Goal: Ask a question: Seek information or help from site administrators or community

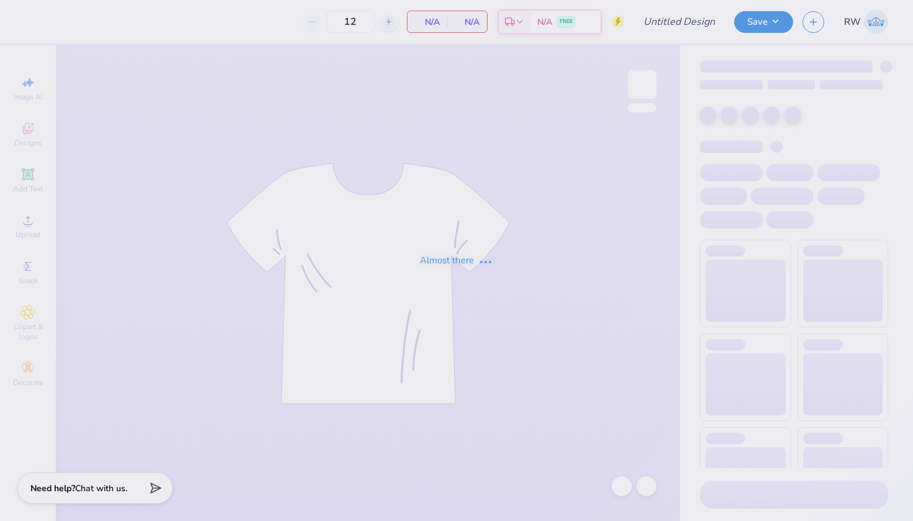
type input "DKD Fall Recruitment Associate Class Merch"
click at [145, 477] on div "Need help? Chat with us." at bounding box center [94, 486] width 155 height 31
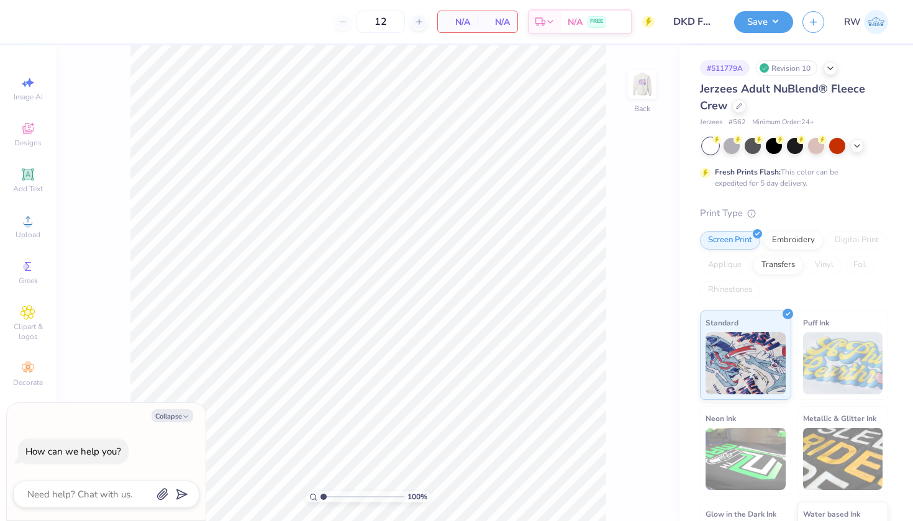
type textarea "x"
click at [141, 487] on textarea at bounding box center [89, 494] width 126 height 16
type textarea "h"
type textarea "x"
type textarea "hI"
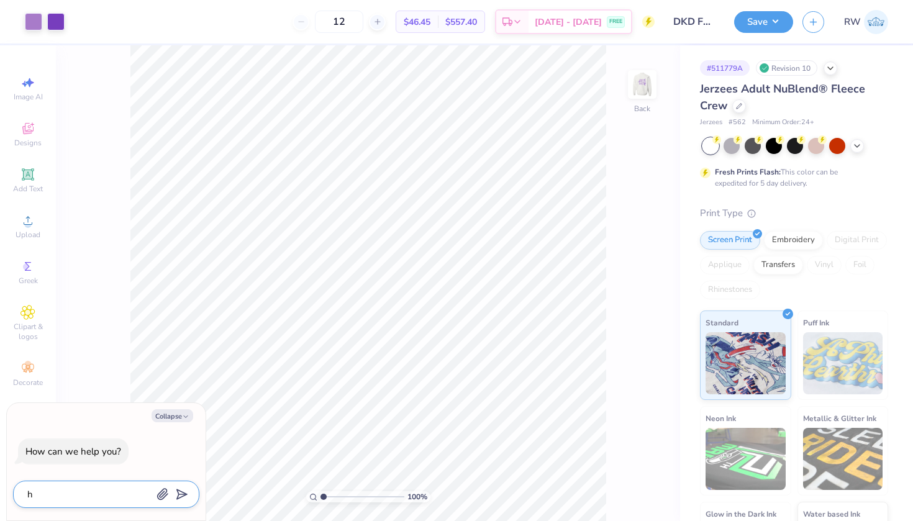
type textarea "x"
type textarea "h"
type textarea "x"
type textarea "H"
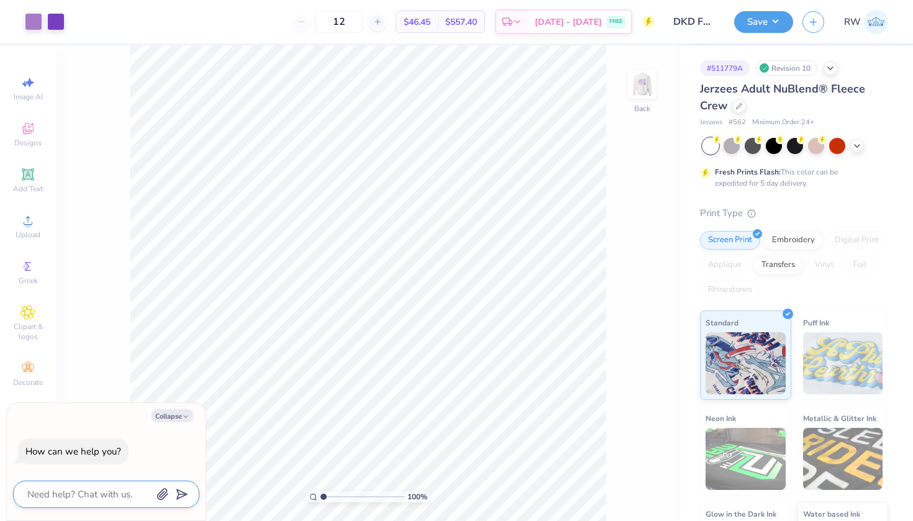
type textarea "x"
type textarea "Hi"
type textarea "x"
type textarea "Hi"
type textarea "x"
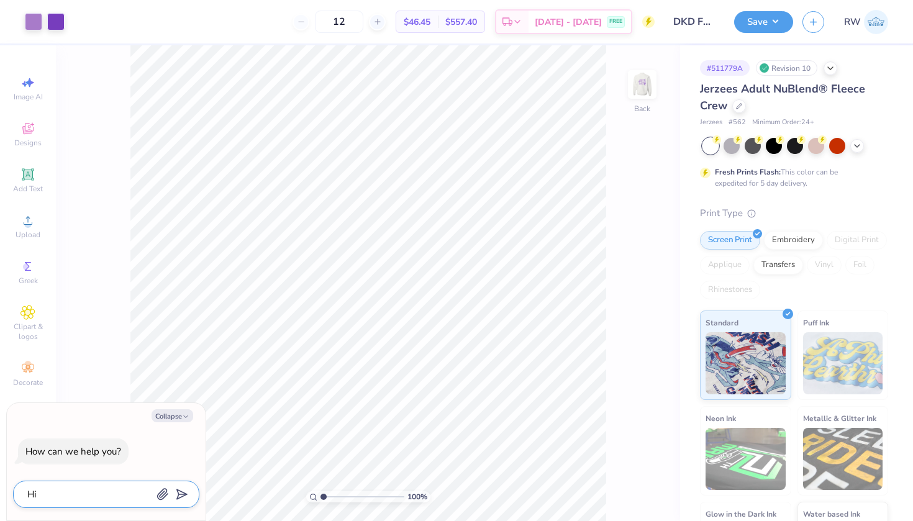
paste textarea "Ops will need to approve your order after you submit before it’s officially “pl…"
type textarea "Hi Ops will need to approve your order after you submit before it’s officially …"
type textarea "x"
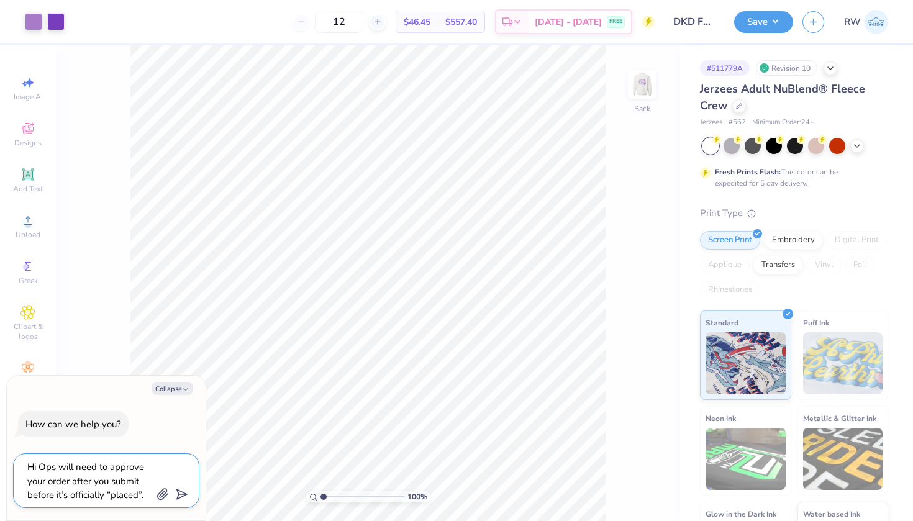
click at [38, 467] on textarea "Hi Ops will need to approve your order after you submit before it’s officially …" at bounding box center [89, 480] width 126 height 43
type textarea "Hi Ops will need to approve your order after you submit before it’s officially …"
type textarea "x"
type textarea "Hi wOps will need to approve your order after you submit before it’s officially…"
type textarea "x"
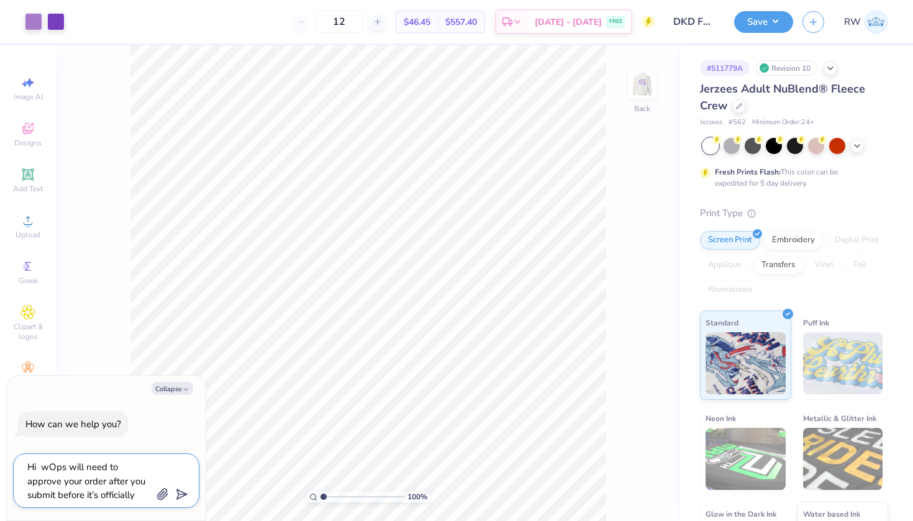
type textarea "Hi whOps will need to approve your order after you submit before it’s officiall…"
type textarea "x"
type textarea "Hi wheOps will need to approve your order after you submit before it’s official…"
type textarea "x"
type textarea "Hi whenOps will need to approve your order after you submit before it’s officia…"
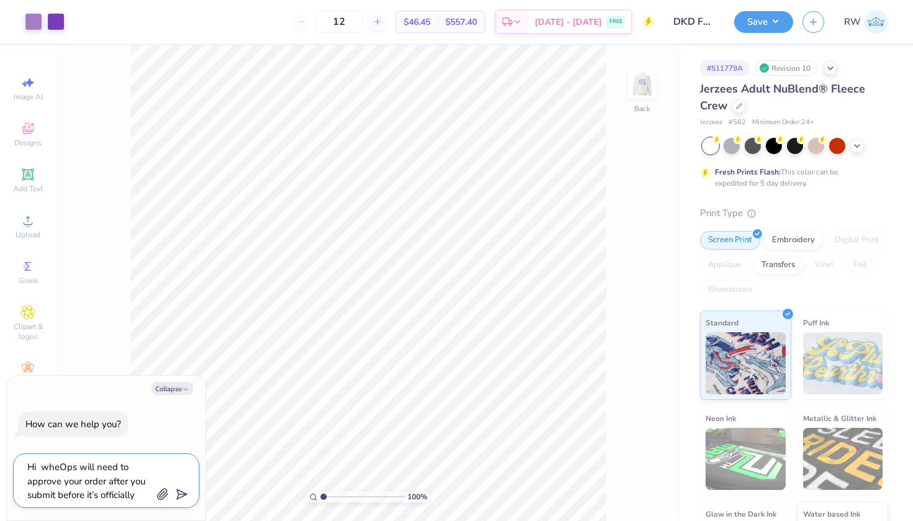
type textarea "x"
type textarea "Hi when Ops will need to approve your order after you submit before it’s offici…"
type textarea "x"
type textarea "Hi when IOps will need to approve your order after you submit before it’s offic…"
type textarea "x"
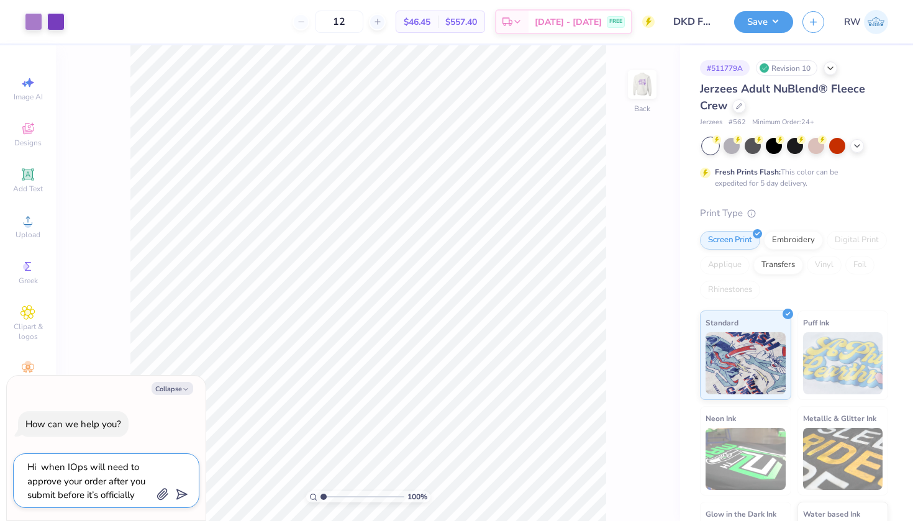
type textarea "Hi when I Ops will need to approve your order after you submit before it’s offi…"
type textarea "x"
type textarea "Hi when I aOps will need to approve your order after you submit before it’s off…"
type textarea "x"
type textarea "Hi when I amOps will need to approve your order after you submit before it’s of…"
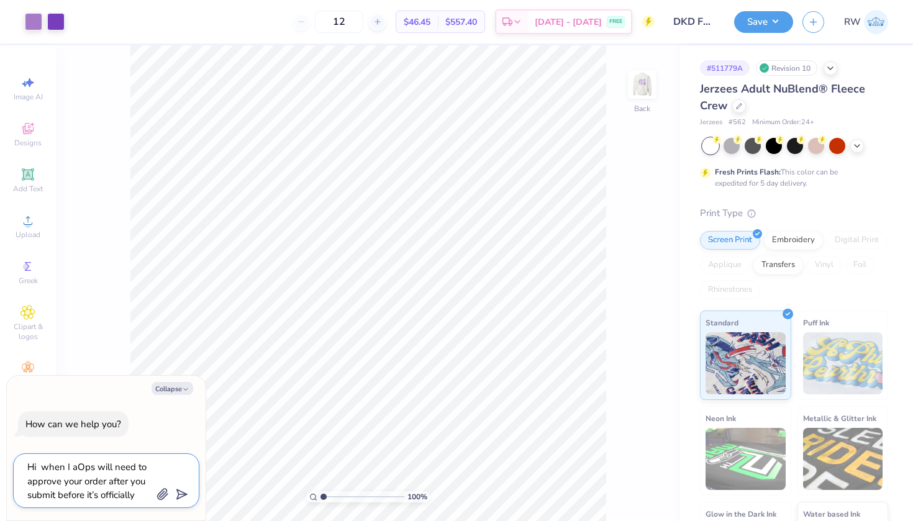
type textarea "x"
type textarea "Hi when I am Ops will need to approve your order after you submit before it’s o…"
type textarea "x"
type textarea "Hi when I am tOps will need to approve your order after you submit before it’s …"
type textarea "x"
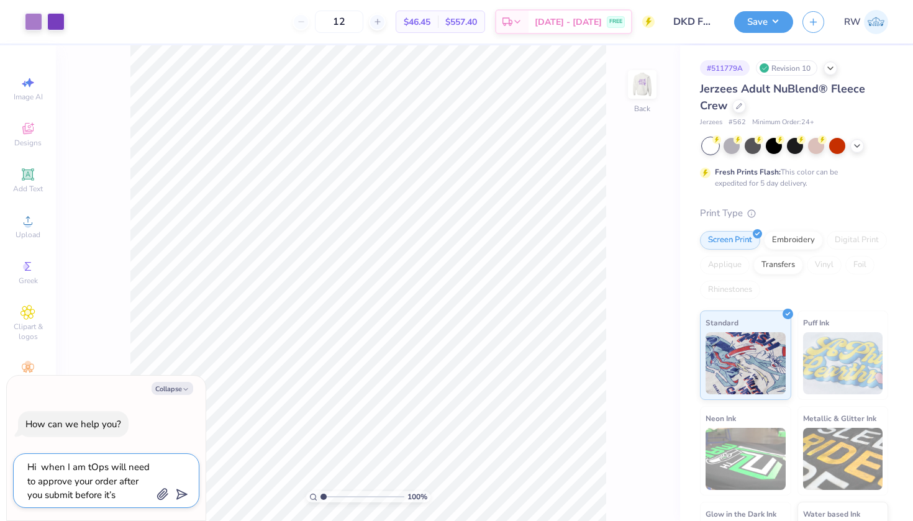
type textarea "Hi when I am trOps will need to approve your order after you submit before it’s…"
type textarea "x"
type textarea "Hi when I am tryOps will need to approve your order after you submit before it’…"
type textarea "x"
type textarea "Hi when I am tryiOps will need to approve your order after you submit before it…"
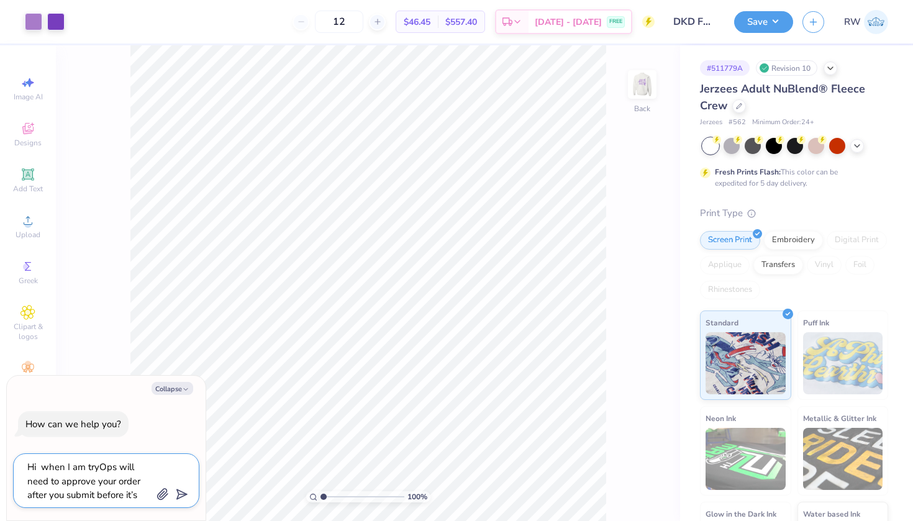
type textarea "x"
type textarea "Hi when I am tryinOps will need to approve your order after you submit before i…"
type textarea "x"
type textarea "Hi when I am tryingOps will need to approve your order after you submit before …"
type textarea "x"
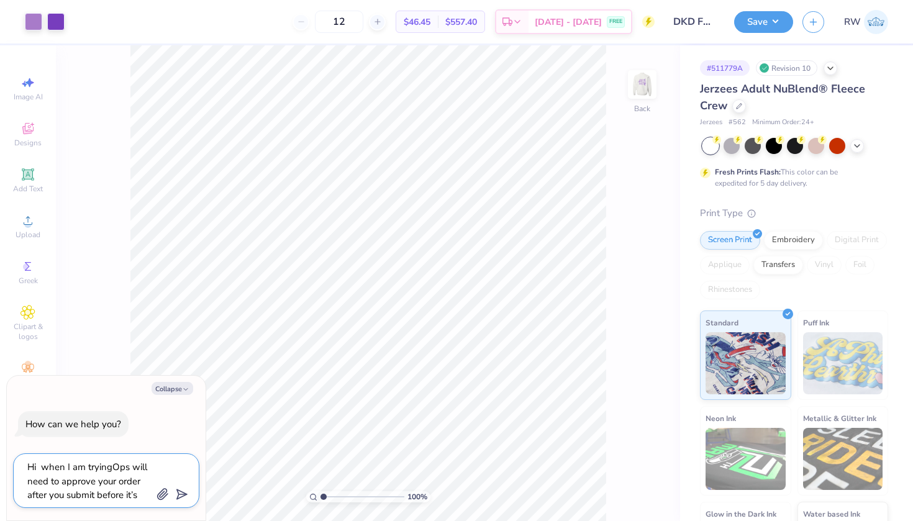
type textarea "Hi when I am trying Ops will need to approve your order after you submit before…"
type textarea "x"
type textarea "Hi when I am trying tOps will need to approve your order after you submit befor…"
type textarea "x"
type textarea "Hi when I am trying [PERSON_NAME] will need to approve your order after you sub…"
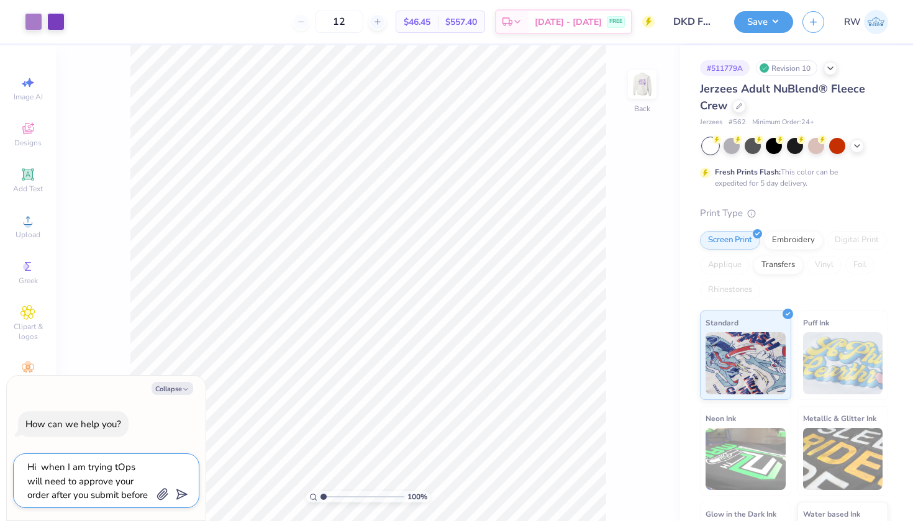
type textarea "x"
type textarea "Hi when I am trying to Ops will need to approve your order after you submit bef…"
type textarea "x"
type textarea "Hi when I am trying to pOps will need to approve your order after you submit be…"
type textarea "x"
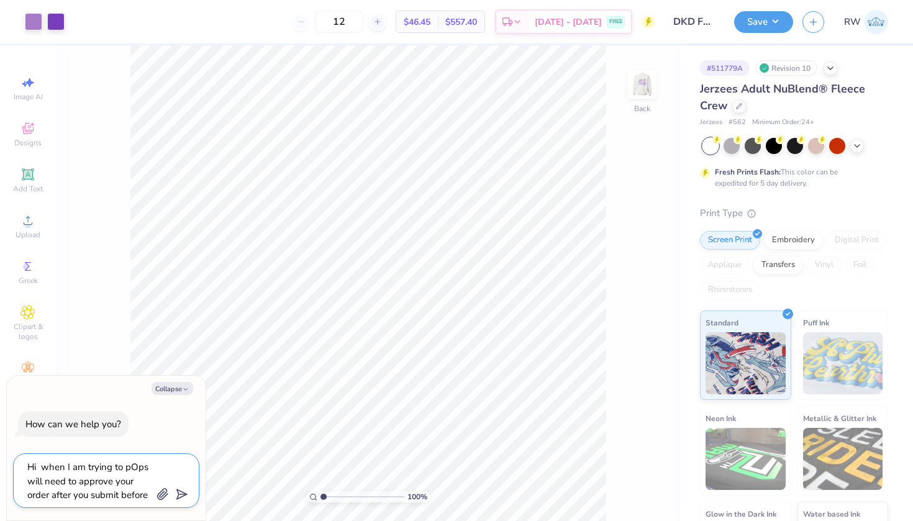
type textarea "Hi when I am trying to paOps will need to approve your order after you submit b…"
type textarea "x"
type textarea "Hi when I am trying to palOps will need to approve your order after you submit …"
type textarea "x"
type textarea "Hi when I am trying to palcOps will need to approve your order after you submit…"
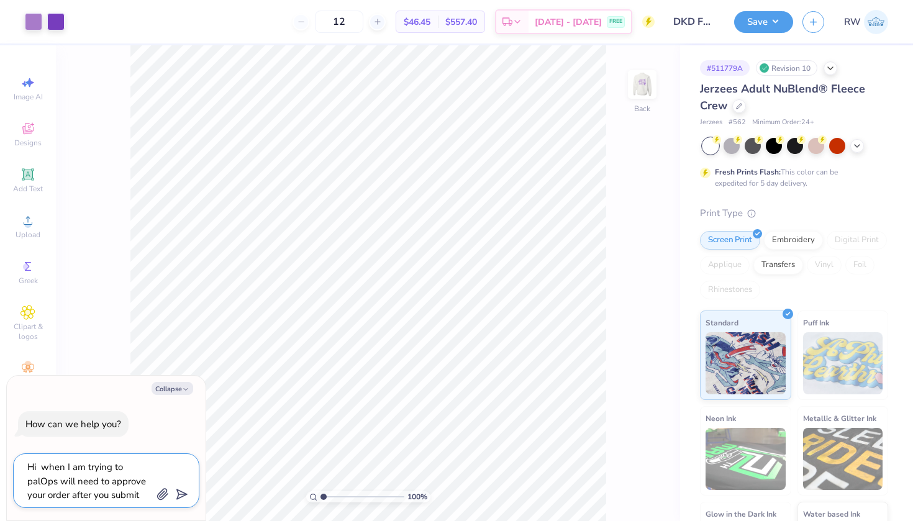
type textarea "x"
type textarea "Hi when I am trying to palceOps will need to approve your order after you submi…"
type textarea "x"
type textarea "Hi when I am trying to place Ops will need to approve your order after you subm…"
type textarea "x"
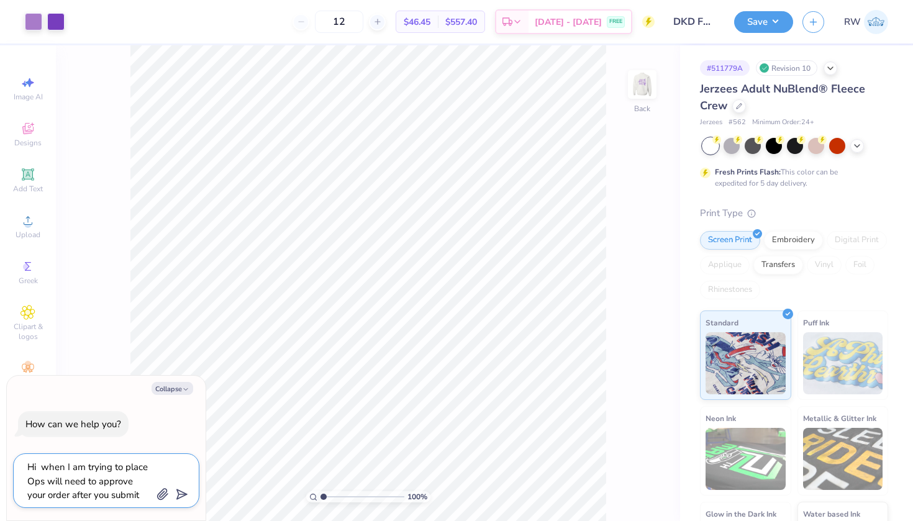
type textarea "Hi when I am trying to place tOps will need to approve your order after you sub…"
type textarea "x"
type textarea "Hi when I am trying to place thOps will need to approve your order after you su…"
type textarea "x"
type textarea "Hi when I am trying to place thrOps will need to approve your order after you s…"
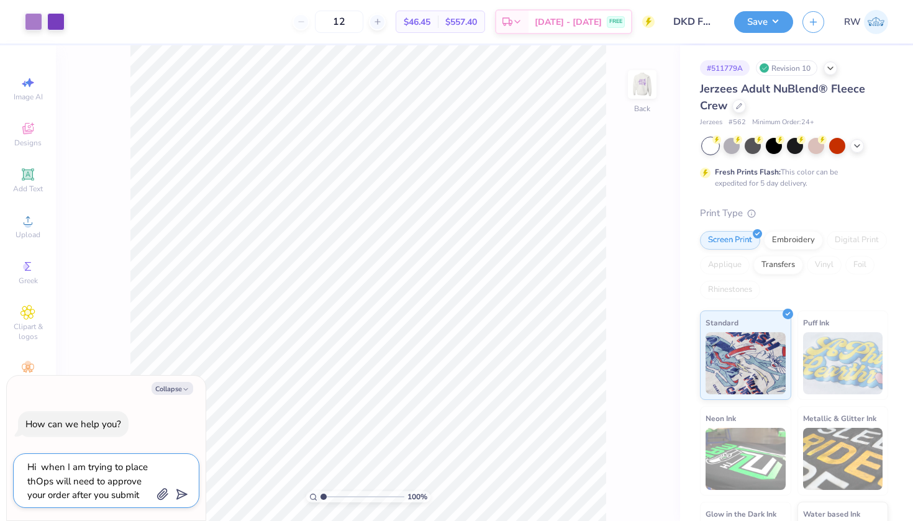
type textarea "x"
type textarea "Hi when I am trying to place the Ops will need to approve your order after you …"
type textarea "x"
type textarea "Hi when I am trying to place the oOps will need to approve your order after you…"
type textarea "x"
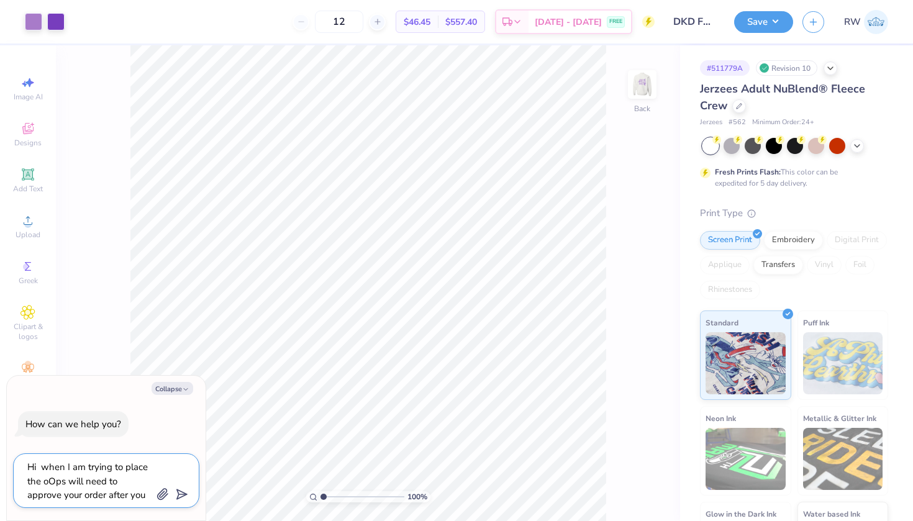
type textarea "Hi when I am trying to place the odOps will need to approve your order after yo…"
type textarea "x"
type textarea "Hi when I am trying to place the odeOps will need to approve your order after y…"
type textarea "x"
type textarea "Hi when I am trying to place the oderOps will need to approve your order after …"
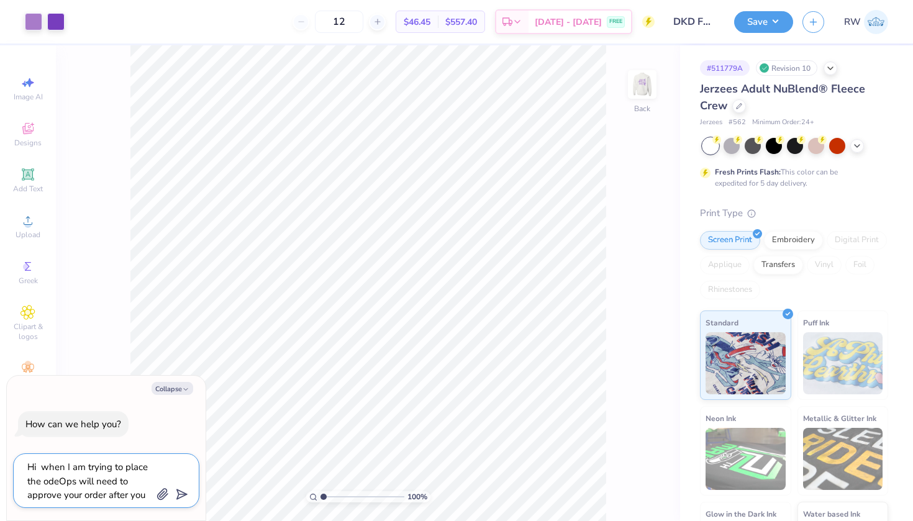
type textarea "x"
type textarea "Hi when I am trying to place the oder Ops will need to approve your order after…"
type textarea "x"
type textarea "Hi when I am trying to place the oder fOps will need to approve your order afte…"
type textarea "x"
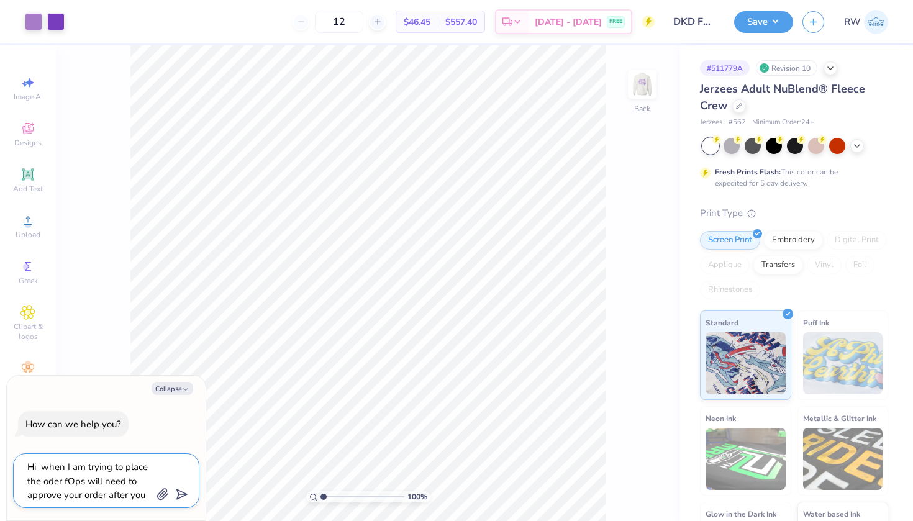
type textarea "Hi when I am trying to place the oder foOps will need to approve your order aft…"
type textarea "x"
type textarea "Hi when I am trying to place the oder forOps will need to approve your order af…"
type textarea "x"
type textarea "Hi when I am trying to place the oder foOps will need to approve your order aft…"
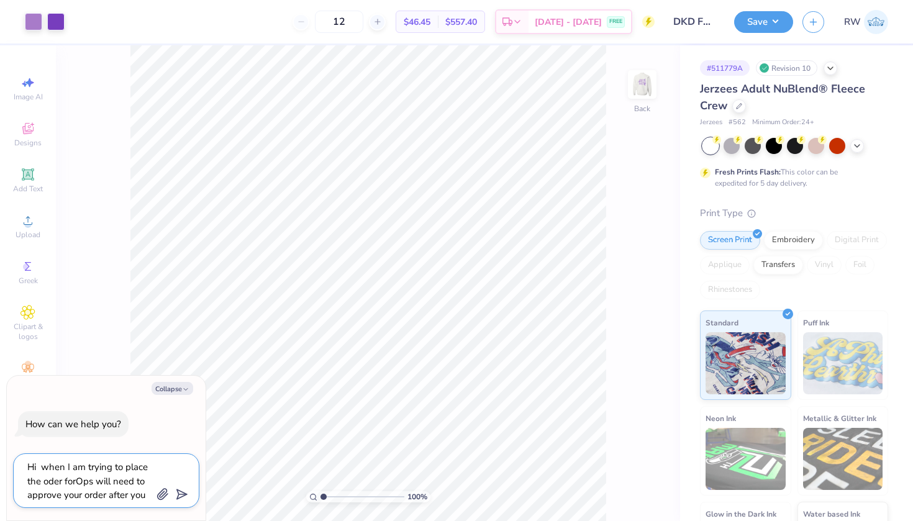
type textarea "x"
type textarea "Hi when I am trying to place the oder fOps will need to approve your order afte…"
type textarea "x"
type textarea "Hi when I am trying to place the oder Ops will need to approve your order after…"
type textarea "x"
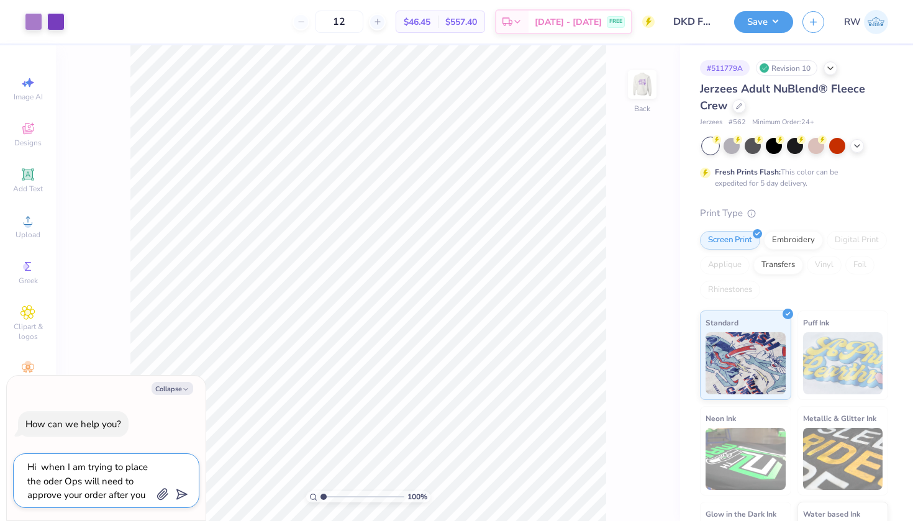
type textarea "Hi when I am trying to place the oderOps will need to approve your order after …"
type textarea "x"
type textarea "Hi when I am trying to place the odeOps will need to approve your order after y…"
type textarea "x"
type textarea "Hi when I am trying to place the odOps will need to approve your order after yo…"
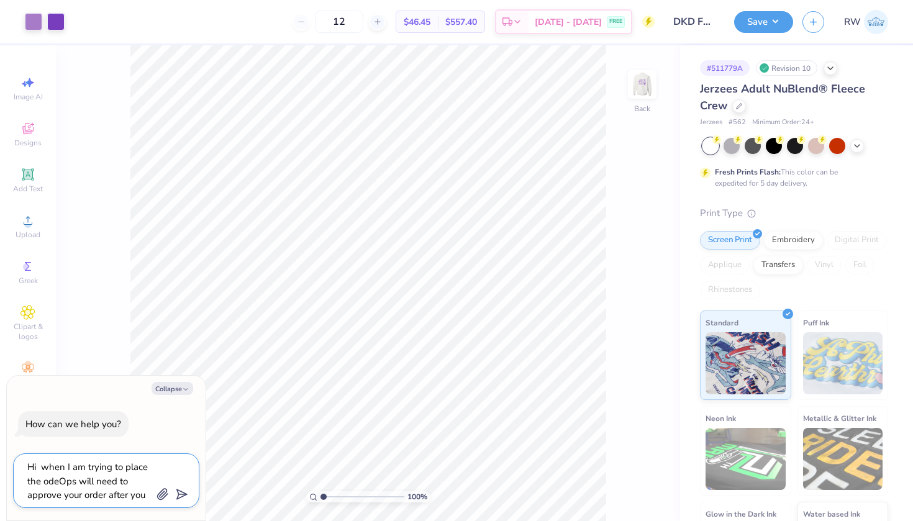
type textarea "x"
type textarea "Hi when I am trying to place the oOps will need to approve your order after you…"
type textarea "x"
type textarea "Hi when I am trying to place the orOps will need to approve your order after yo…"
type textarea "x"
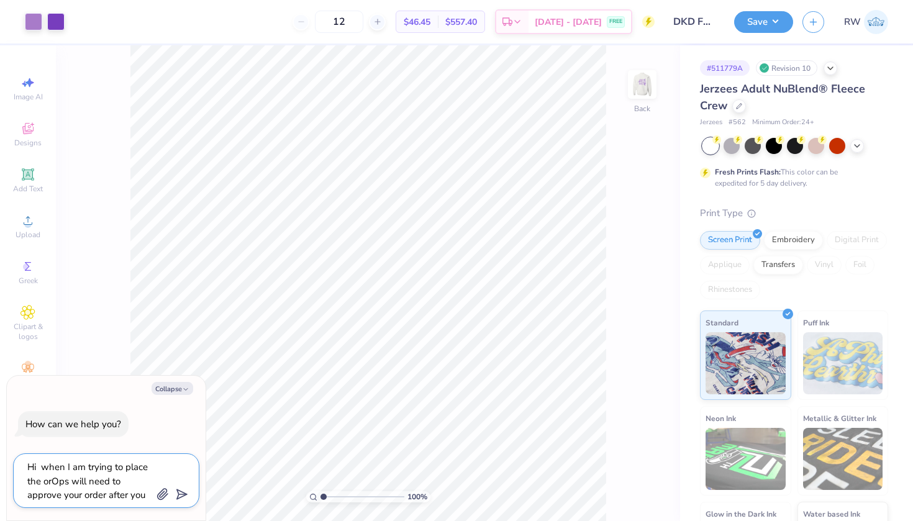
type textarea "Hi when I am trying to place the or Ops will need to approve your order after y…"
type textarea "x"
type textarea "Hi when I am trying to place the or dOps will need to approve your order after …"
type textarea "x"
type textarea "Hi when I am trying to place the or deOps will need to approve your order after…"
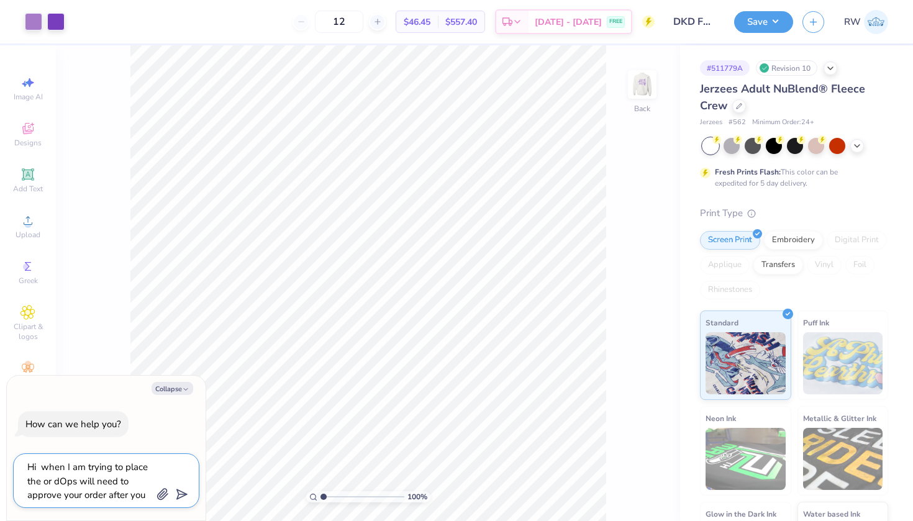
type textarea "x"
type textarea "Hi when I am trying to place the or derOps will need to approve your order afte…"
type textarea "x"
type textarea "Hi when I am trying to place the or deOps will need to approve your order after…"
type textarea "x"
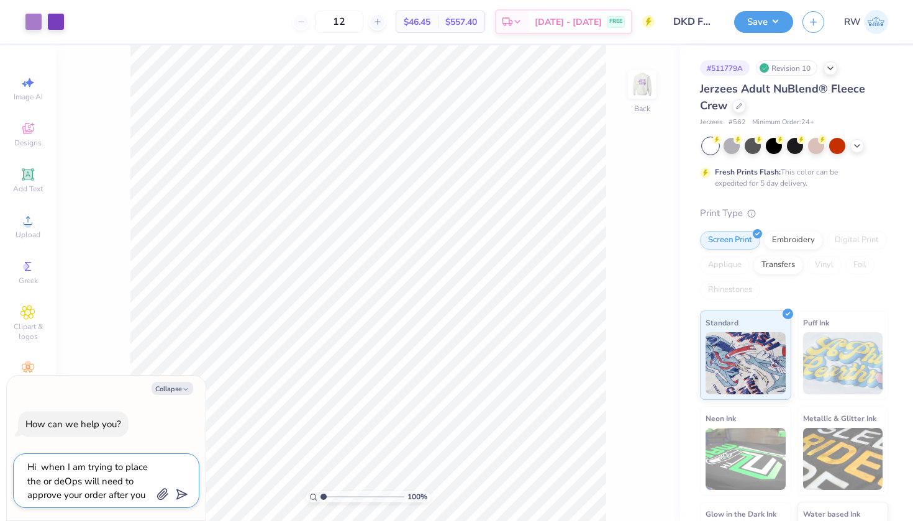
type textarea "Hi when I am trying to place the or dOps will need to approve your order after …"
type textarea "x"
type textarea "Hi when I am trying to place the or Ops will need to approve your order after y…"
type textarea "x"
type textarea "Hi when I am trying to place the orOps will need to approve your order after yo…"
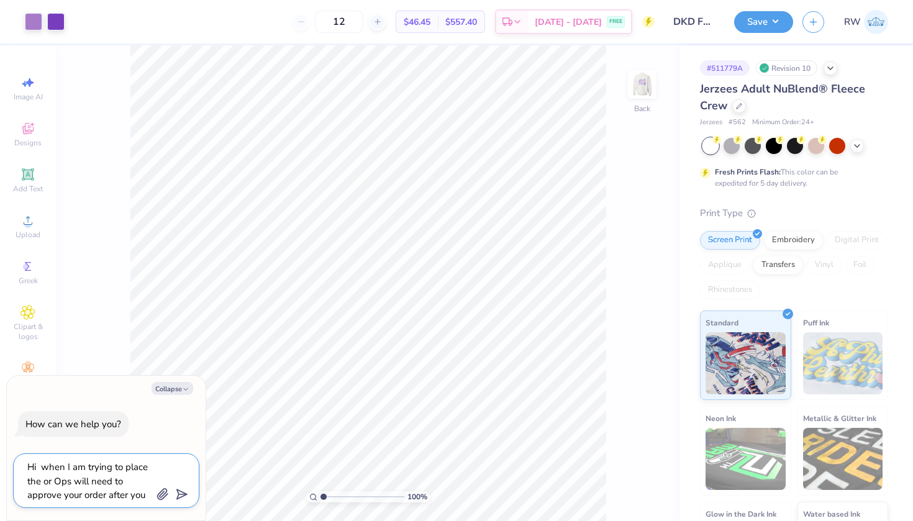
type textarea "x"
type textarea "Hi when I am trying to place the ordOps will need to approve your order after y…"
type textarea "x"
type textarea "Hi when I am trying to place the ordeOps will need to approve your order after …"
type textarea "x"
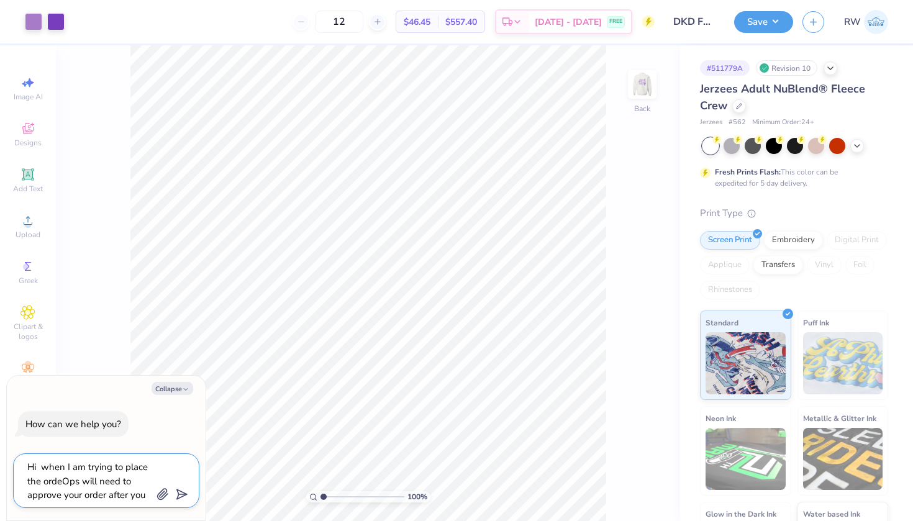
type textarea "Hi when I am trying to place the orderOps will need to approve your order after…"
type textarea "x"
type textarea "Hi when I am trying to place the order Ops will need to approve your order afte…"
type textarea "x"
type textarea "Hi when I am trying to place the order fOps will need to approve your order aft…"
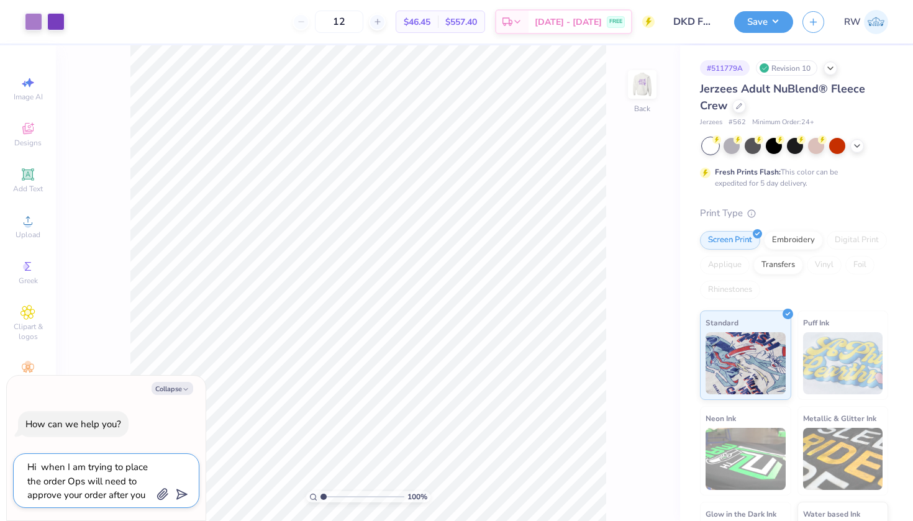
type textarea "x"
type textarea "Hi when I am trying to place the order foOps will need to approve your order af…"
type textarea "x"
type textarea "Hi when I am trying to place the order forOps will need to approve your order a…"
type textarea "x"
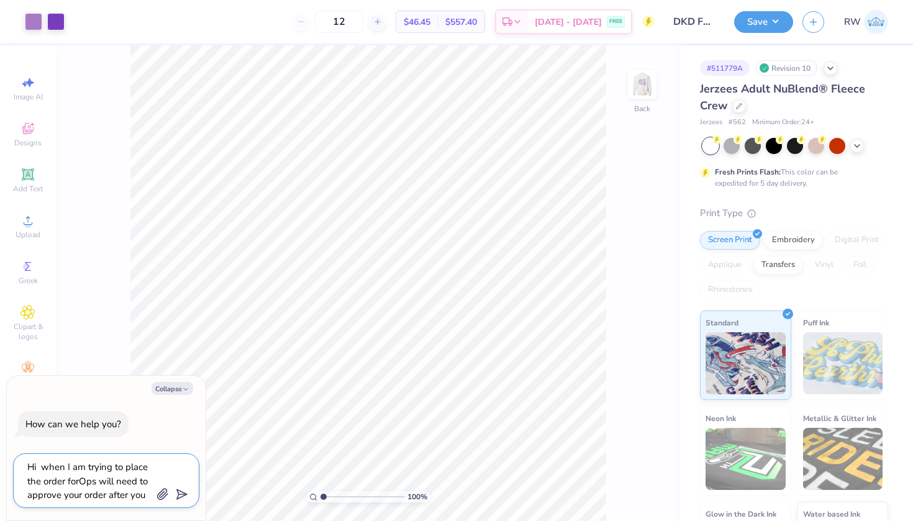
type textarea "Hi when I am trying to place the order for Ops will need to approve your order …"
type textarea "x"
type textarea "Hi when I am trying to place the order for mOps will need to approve your order…"
type textarea "x"
type textarea "Hi when I am trying to place the order for myOps will need to approve your orde…"
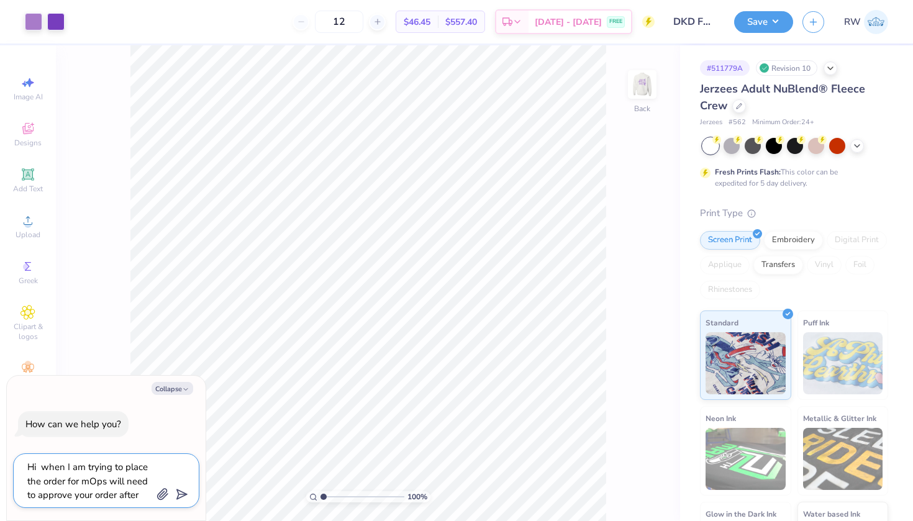
type textarea "x"
type textarea "Hi when I am trying to place the order for my Ops will need to approve your ord…"
type textarea "x"
type textarea "Hi when I am trying to place the order for my cOps will need to approve your or…"
type textarea "x"
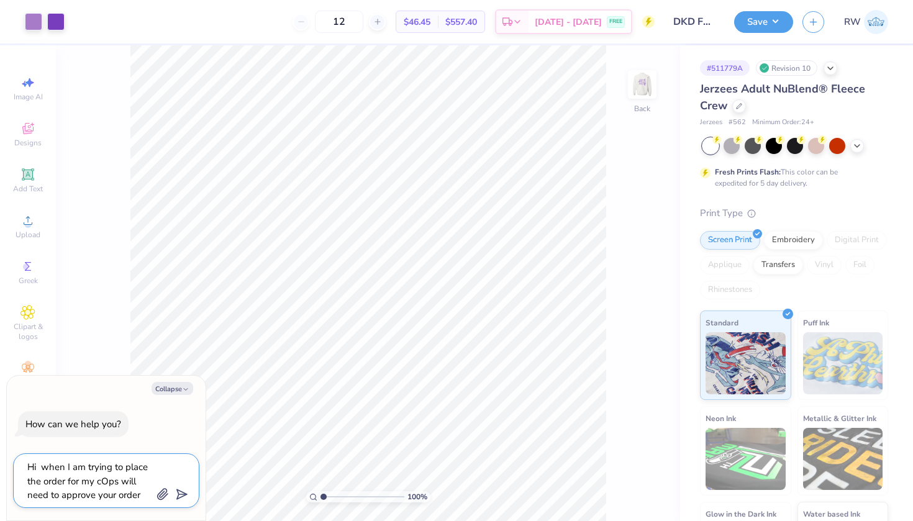
type textarea "Hi when I am trying to place the order for my clOps will need to approve your o…"
type textarea "x"
type textarea "Hi when I am trying to place the order for my cleOps will need to approve your …"
type textarea "x"
type textarea "Hi when I am trying to place the order for my cleiOps will need to approve your…"
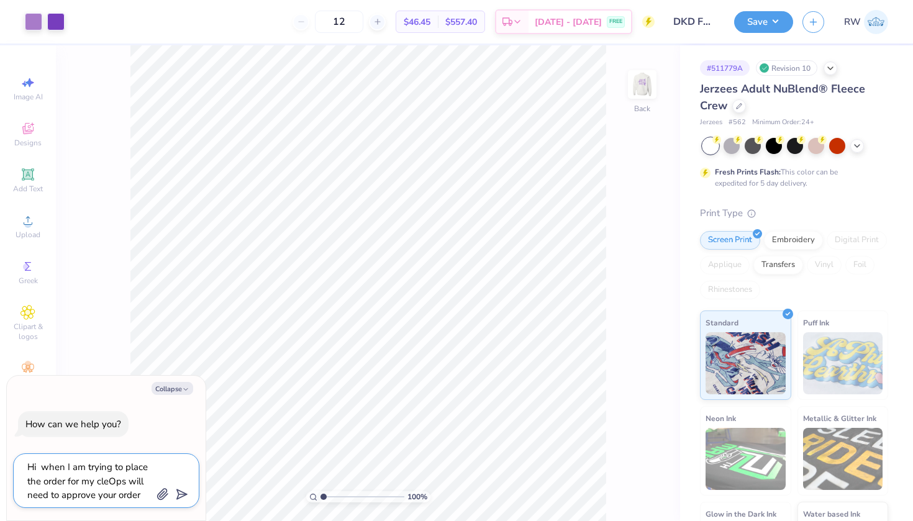
type textarea "x"
type textarea "Hi when I am trying to place the order for my cleinOps will need to approve you…"
type textarea "x"
type textarea "Hi when I am trying to place the order for my cleintOps will need to approve yo…"
type textarea "x"
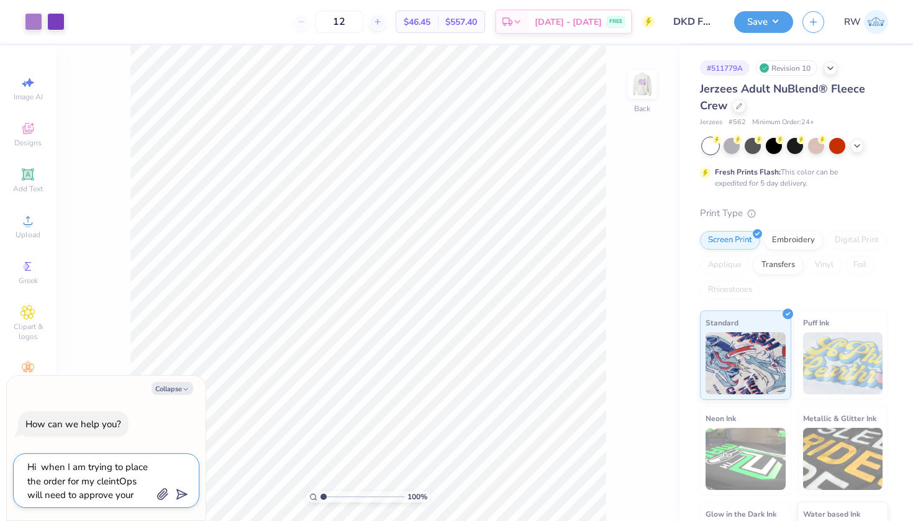
type textarea "Hi when I am trying to place the order for my client Ops will need to approve y…"
type textarea "x"
type textarea "Hi when I am trying to place the order for my clientOps will need to approve yo…"
type textarea "x"
type textarea "Hi when I am trying to place the order for my client.Ops will need to approve y…"
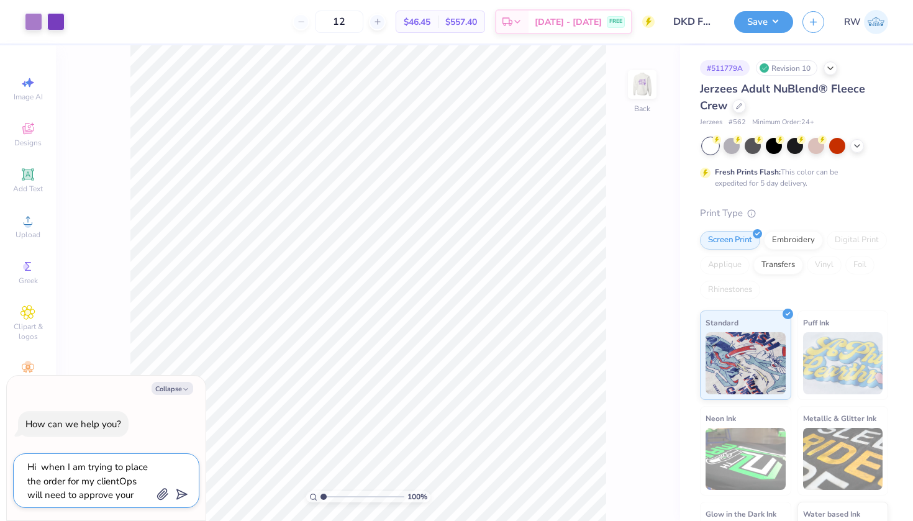
type textarea "x"
type textarea "Hi when I am trying to place the order for my client. Ops will need to approve …"
type textarea "x"
type textarea "Hi when I am trying to place the order for my client. iOps will need to approve…"
type textarea "x"
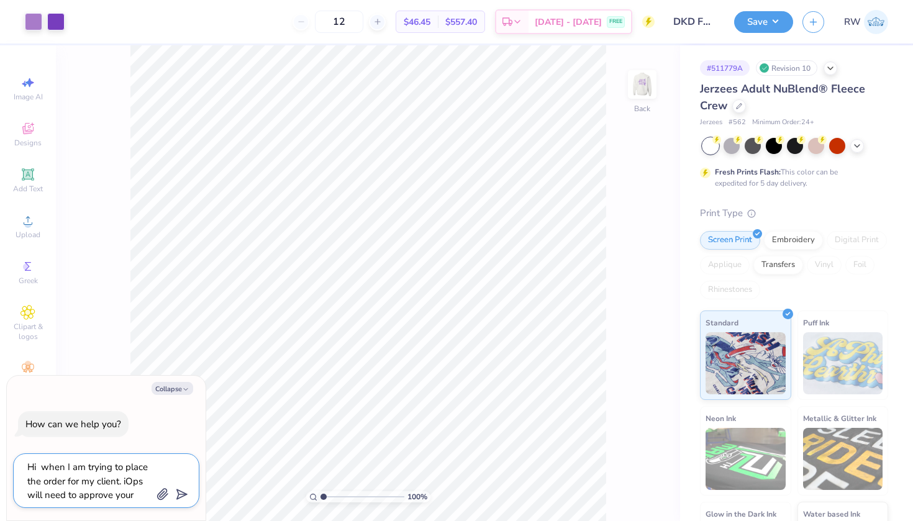
type textarea "Hi when I am trying to place the order for my client. itOps will need to approv…"
type textarea "x"
type textarea "Hi when I am trying to place the order for my client. it Ops will need to appro…"
type textarea "x"
type textarea "Hi when I am trying to place the order for my client. itOps will need to approv…"
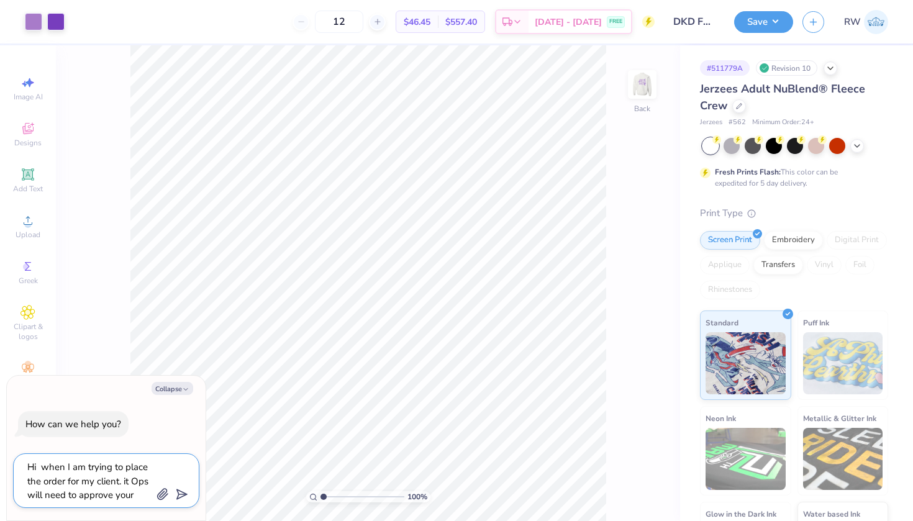
type textarea "x"
type textarea "Hi when I am trying to place the order for my client. iOps will need to approve…"
type textarea "x"
type textarea "Hi when I am trying to place the order for my client. Ops will need to approve …"
type textarea "x"
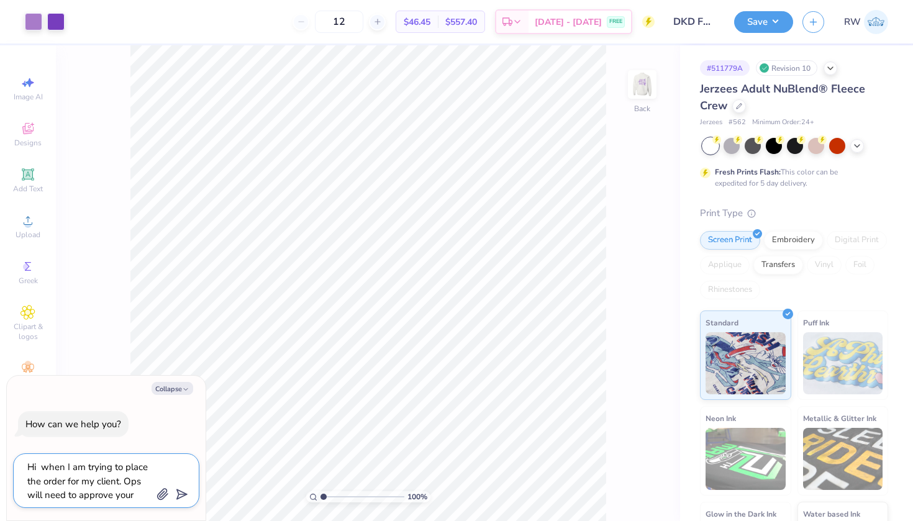
type textarea "Hi when I am trying to place the order for my client. IOps will need to approve…"
type textarea "x"
type textarea "Hi when I am trying to place the order for my client. ItOps will need to approv…"
type textarea "x"
type textarea "Hi when I am trying to place the order for my client. It Ops will need to appro…"
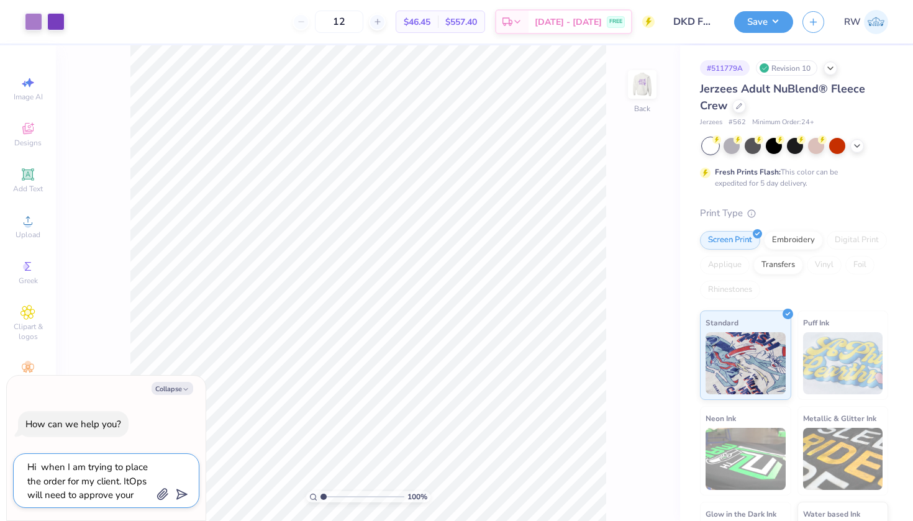
type textarea "x"
type textarea "Hi when I am trying to place the order for my client. It dOps will need to appr…"
type textarea "x"
type textarea "Hi when I am trying to place the order for my client. It doOps will need to app…"
type textarea "x"
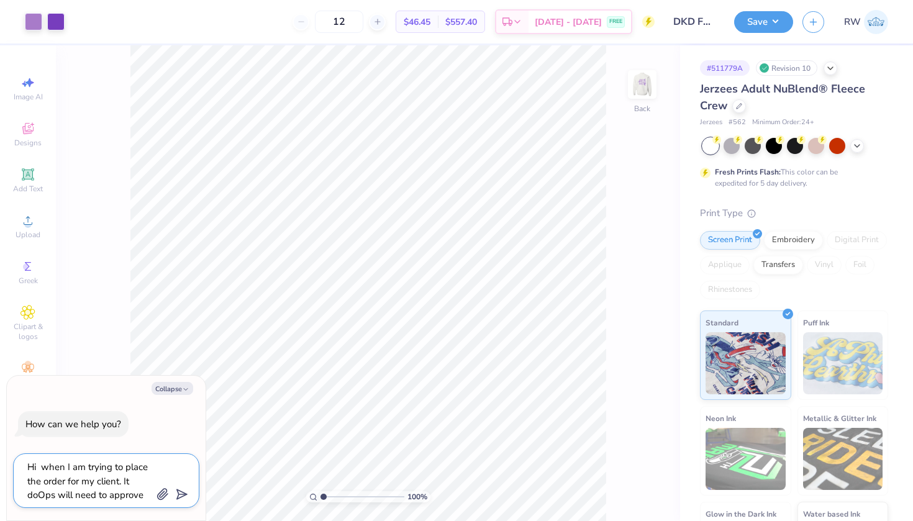
type textarea "Hi when I am trying to place the order for my client. It doeOps will need to ap…"
type textarea "x"
type textarea "Hi when I am trying to place the order for my client. It doesOps will need to a…"
type textarea "x"
type textarea "Hi when I am trying to place the order for my client. It doesnOps will need to …"
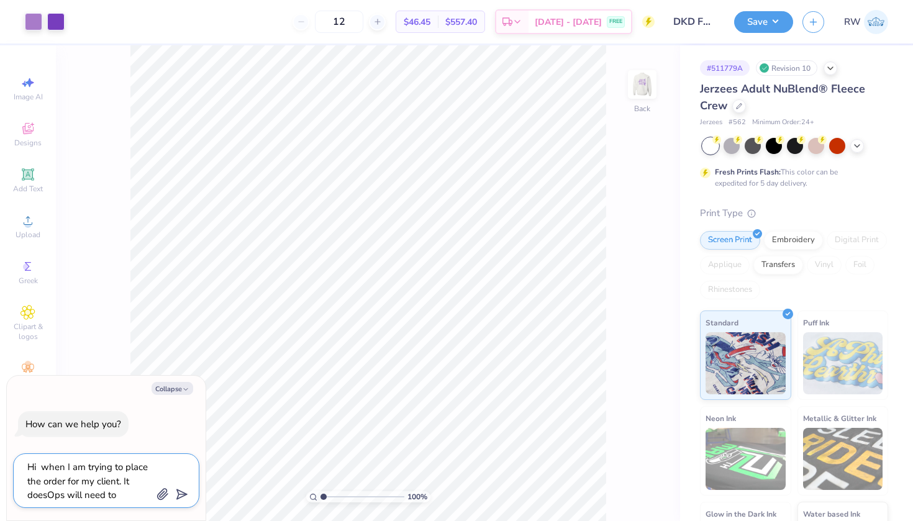
type textarea "x"
type textarea "Hi when I am trying to place the order for my client. It doesn't Ops will need …"
type textarea "x"
drag, startPoint x: 67, startPoint y: 483, endPoint x: 140, endPoint y: 494, distance: 73.4
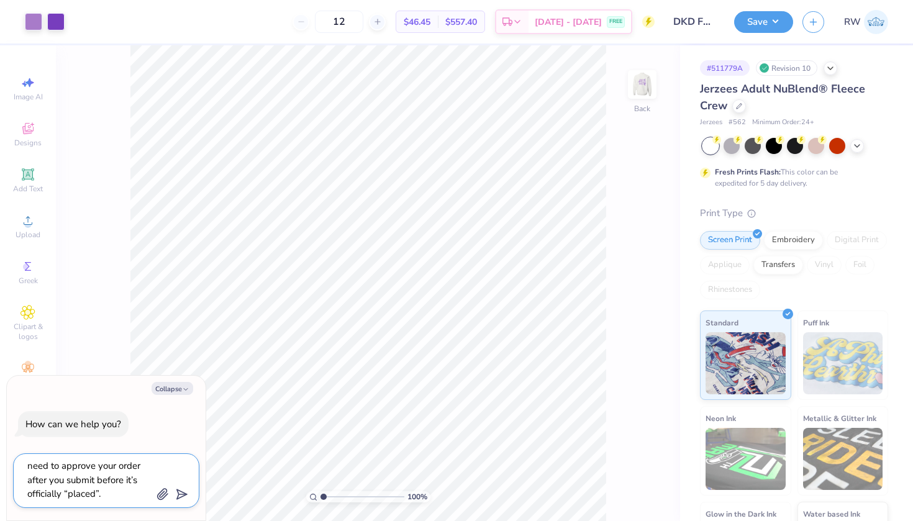
click at [140, 494] on textarea "Hi when I am trying to place the order for my client. It doesn't not let me cli…" at bounding box center [89, 480] width 126 height 43
click at [182, 491] on icon "submit" at bounding box center [179, 494] width 17 height 17
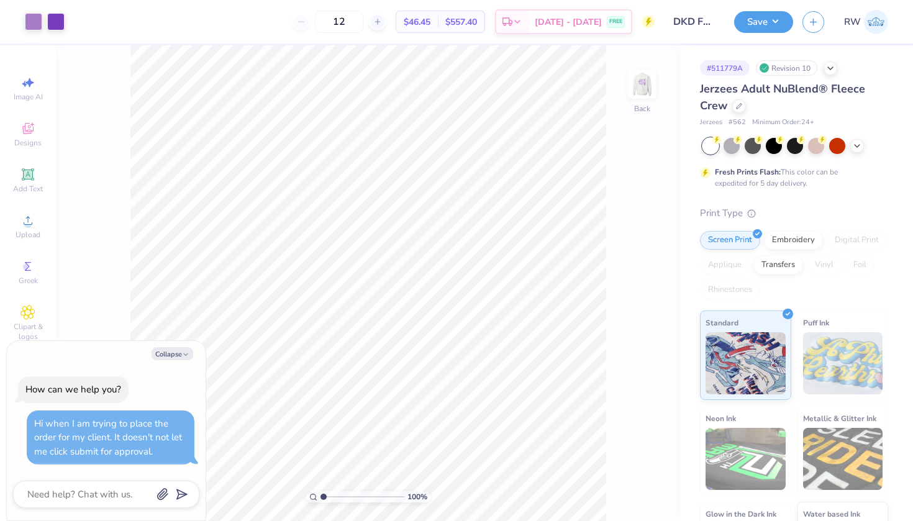
scroll to position [1254, 0]
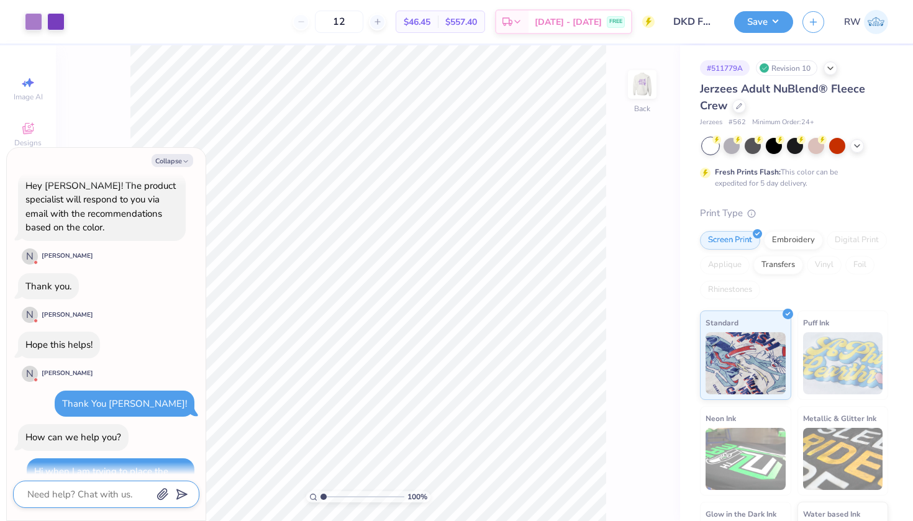
click at [71, 492] on textarea at bounding box center [89, 494] width 126 height 16
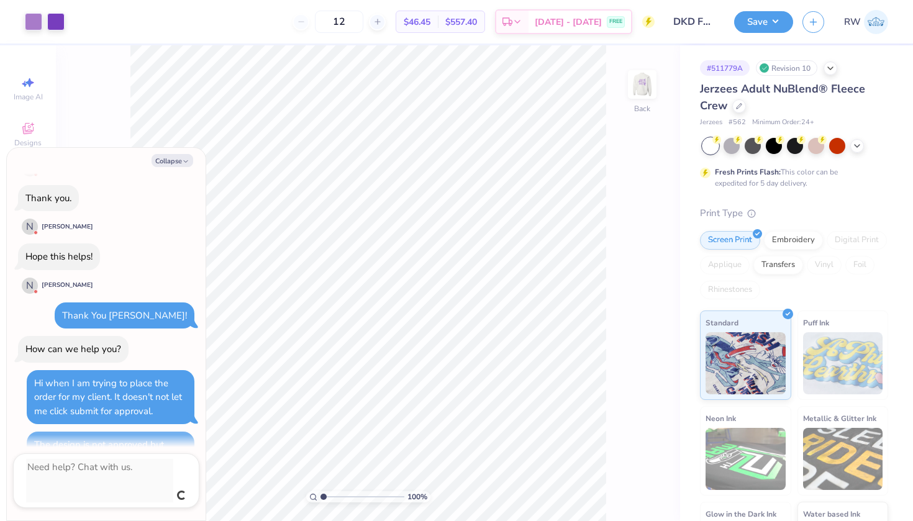
scroll to position [1315, 0]
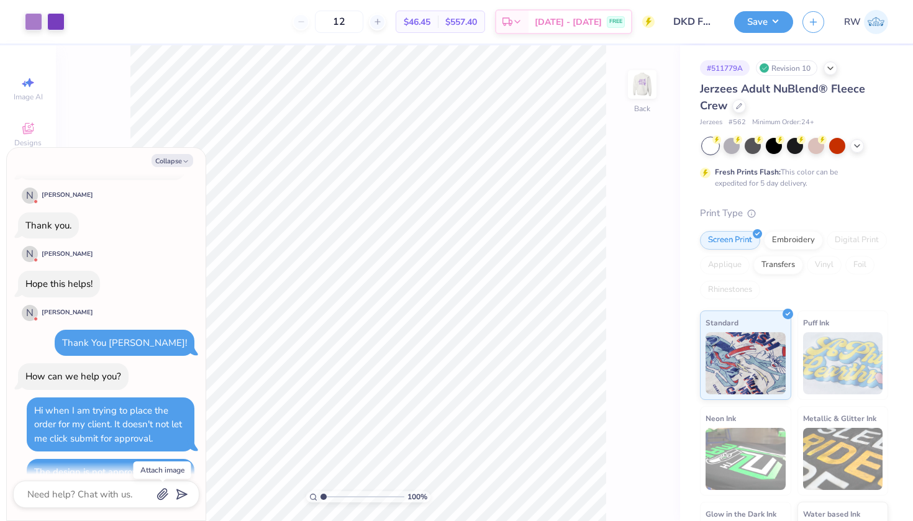
click at [163, 489] on icon "button" at bounding box center [163, 494] width 10 height 11
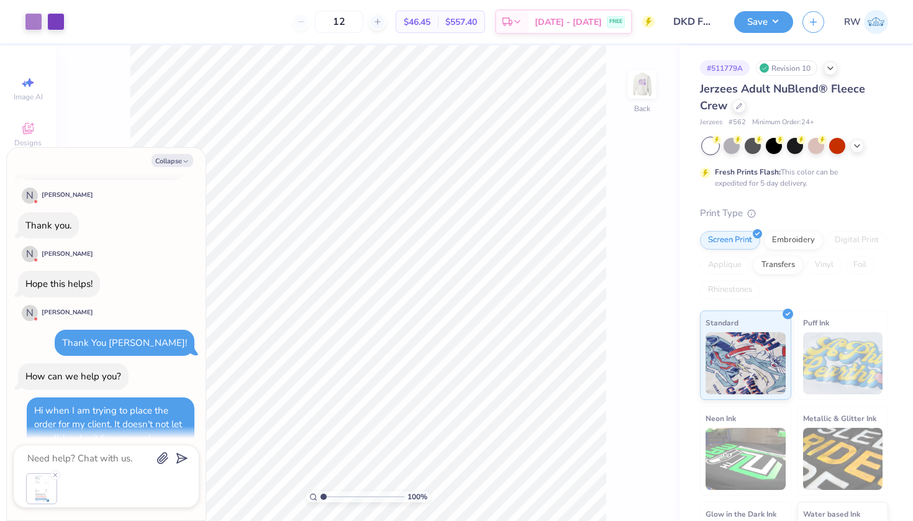
click at [163, 459] on icon "button" at bounding box center [163, 458] width 10 height 11
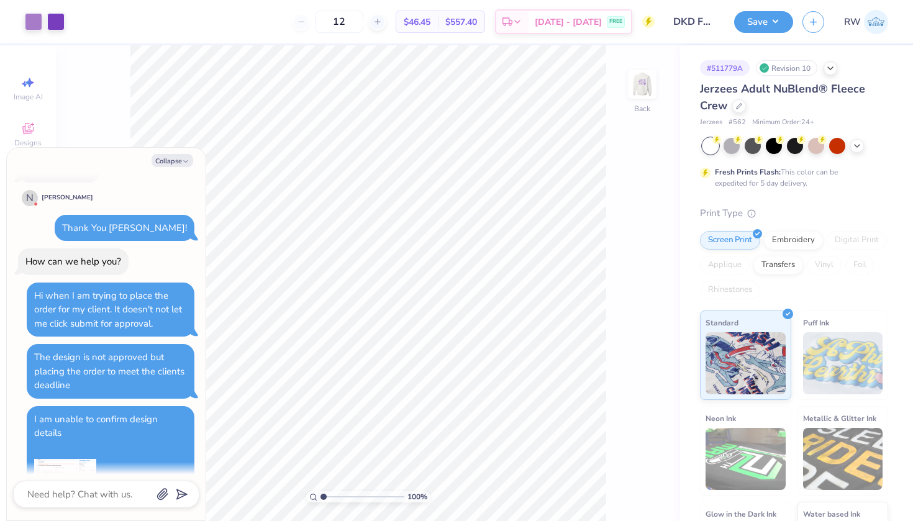
scroll to position [1429, 0]
click at [61, 446] on img at bounding box center [65, 477] width 62 height 62
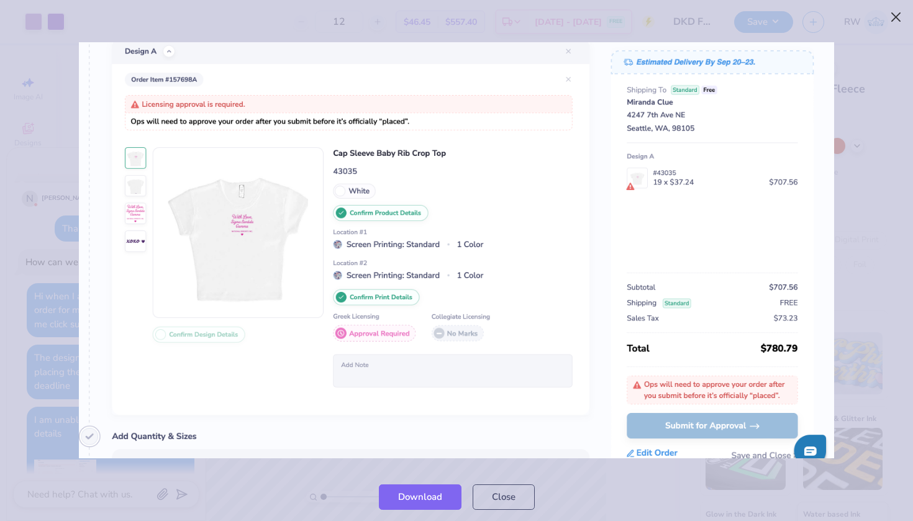
click at [895, 15] on button "Close" at bounding box center [896, 18] width 24 height 24
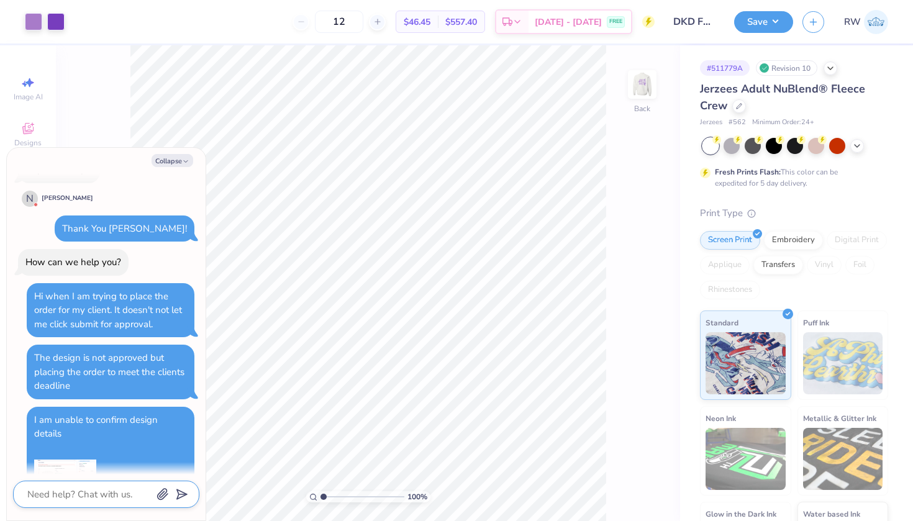
click at [83, 498] on textarea at bounding box center [89, 494] width 126 height 16
click at [164, 493] on icon "button" at bounding box center [162, 494] width 12 height 12
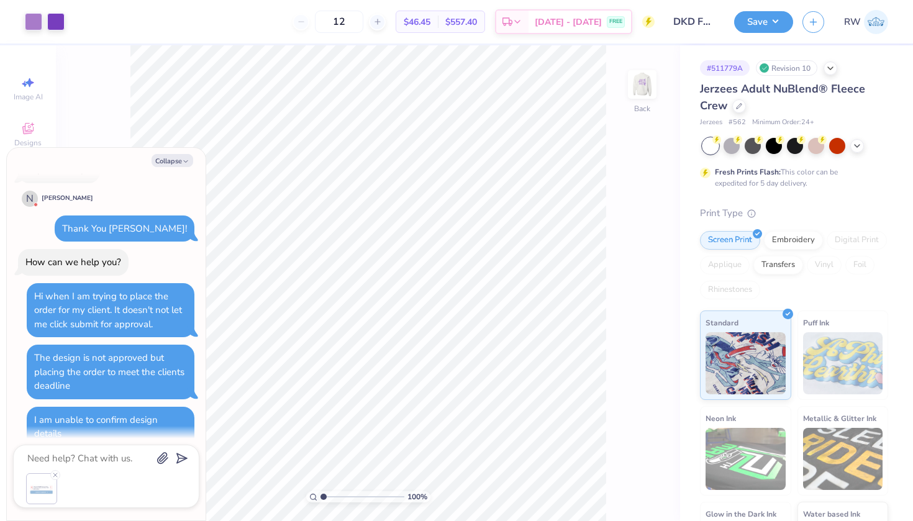
click at [181, 461] on polygon "submit" at bounding box center [179, 458] width 15 height 15
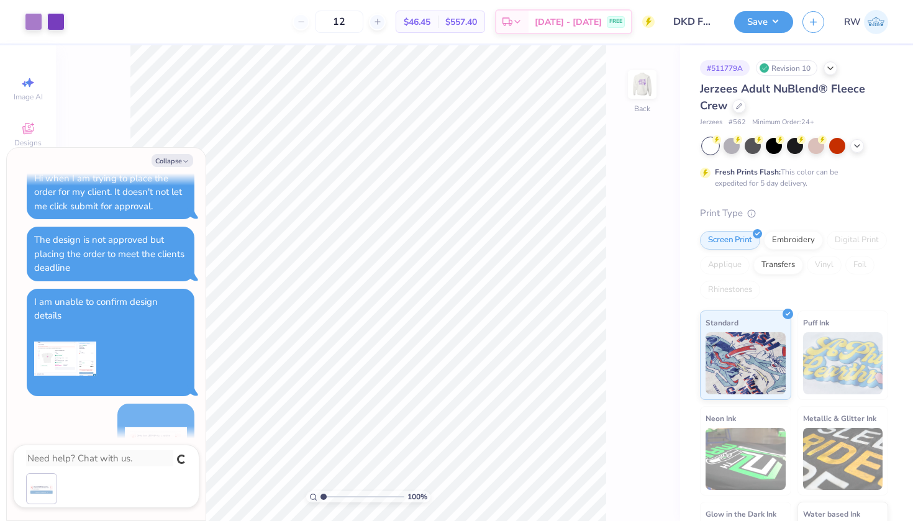
scroll to position [1511, 0]
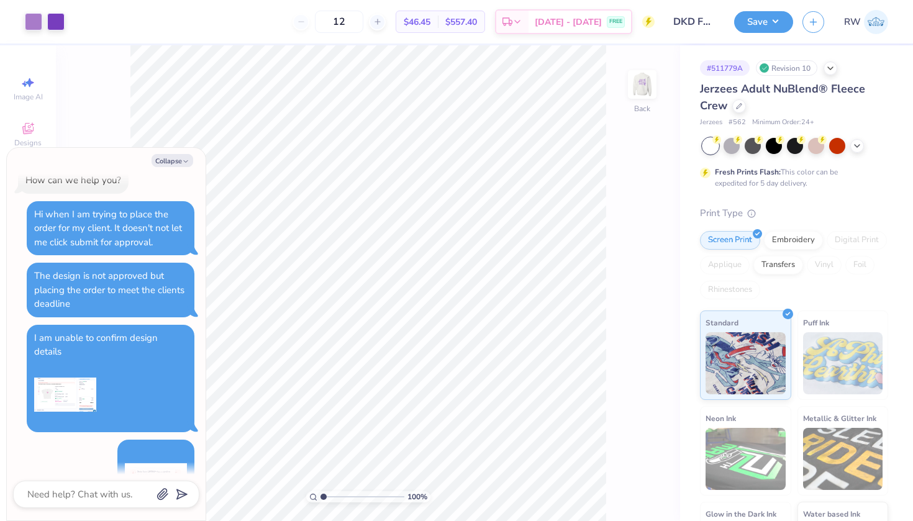
click at [155, 489] on div at bounding box center [106, 494] width 186 height 27
click at [163, 493] on icon "button" at bounding box center [163, 494] width 10 height 11
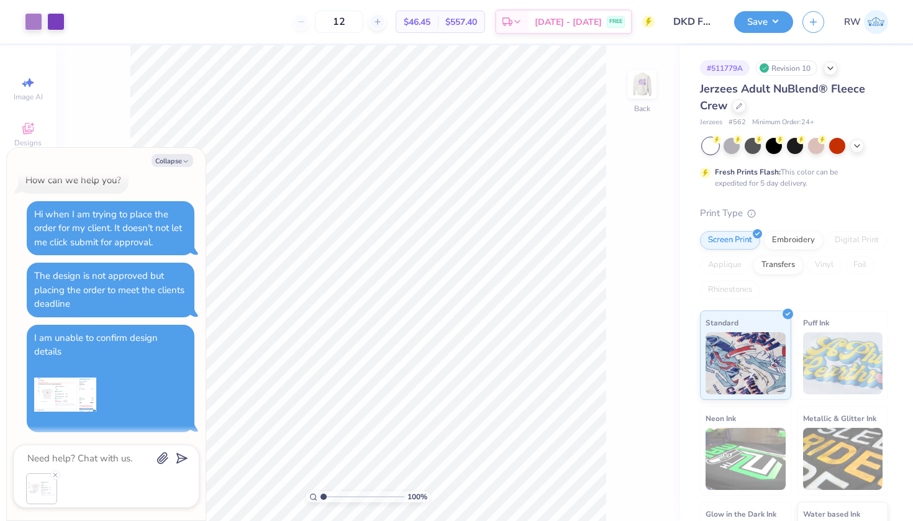
click at [182, 451] on button "submit" at bounding box center [180, 457] width 14 height 14
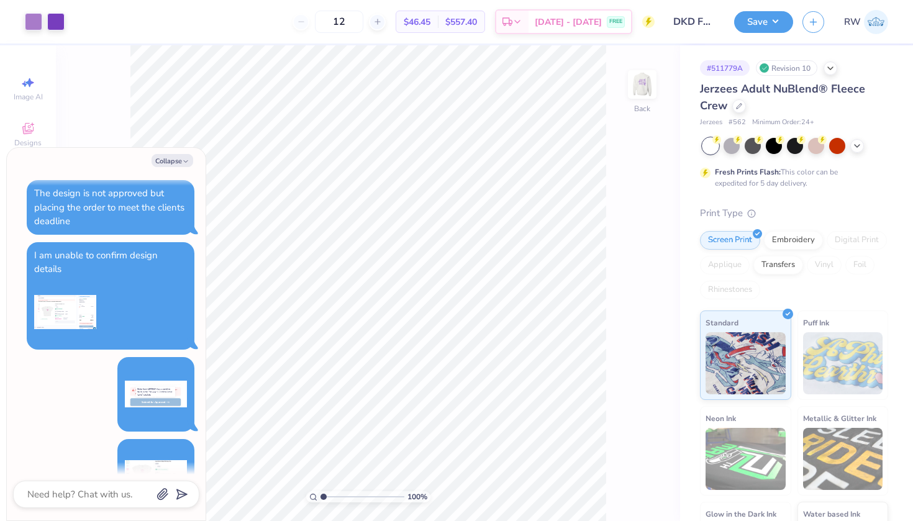
scroll to position [1593, 0]
click at [66, 495] on textarea at bounding box center [89, 494] width 126 height 16
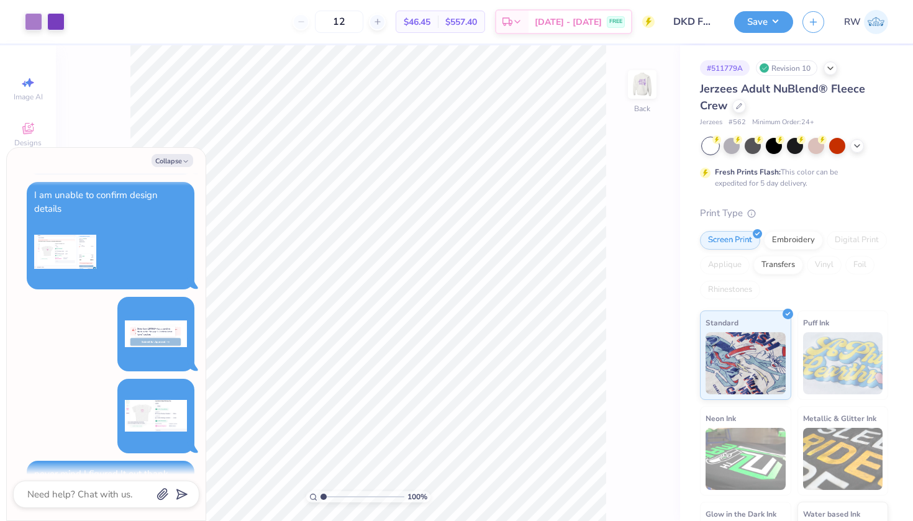
scroll to position [1640, 0]
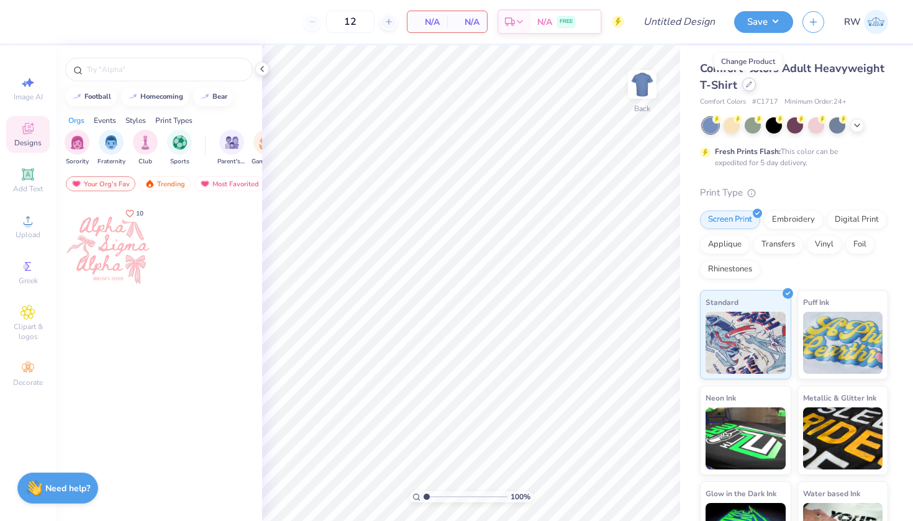
click at [748, 86] on icon at bounding box center [749, 84] width 6 height 6
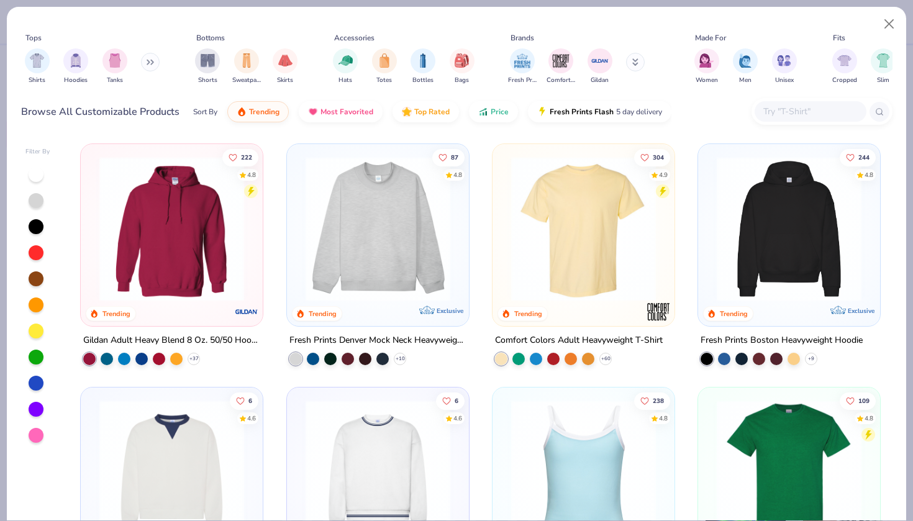
click at [801, 118] on input "text" at bounding box center [810, 111] width 96 height 14
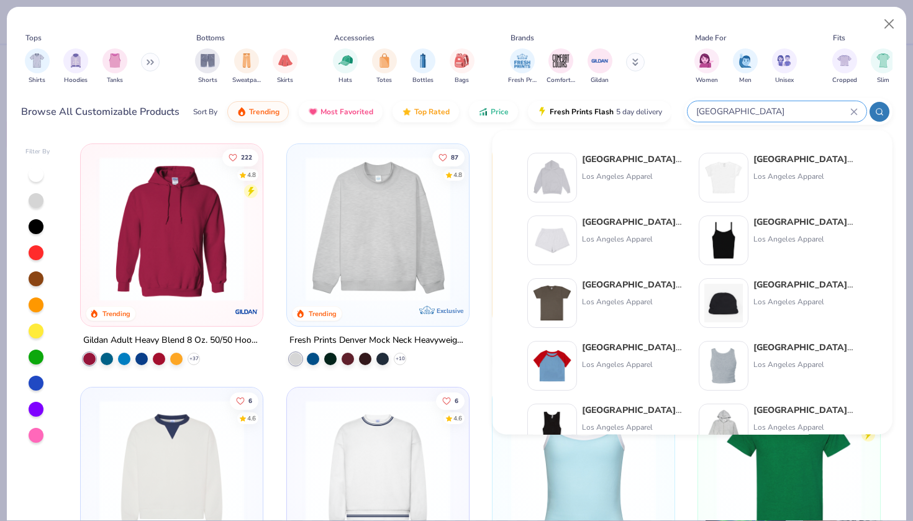
type input "Los Angeles"
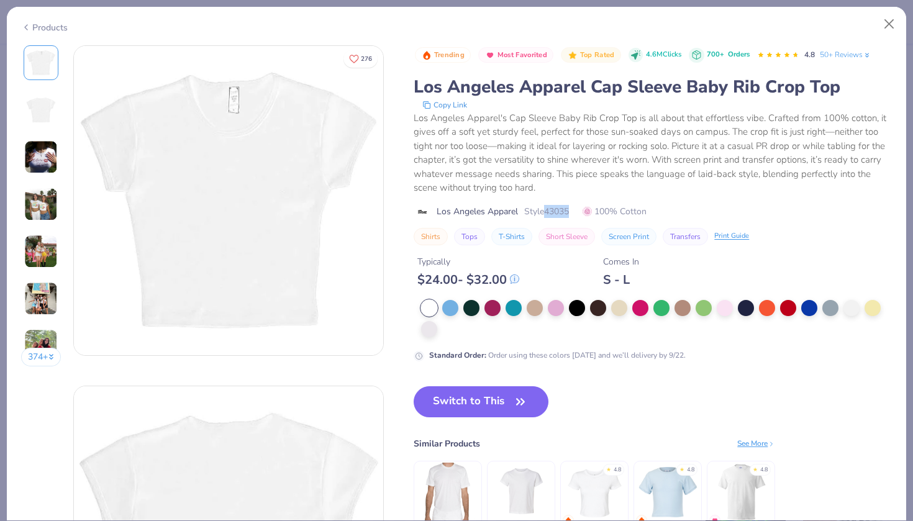
drag, startPoint x: 572, startPoint y: 207, endPoint x: 546, endPoint y: 209, distance: 26.8
click at [546, 209] on span "Style 43035" at bounding box center [546, 211] width 45 height 13
copy span "43035"
click at [548, 275] on div "Typically $ 24.00 - $ 32.00 Comes In S - L" at bounding box center [653, 266] width 478 height 42
click at [432, 302] on div at bounding box center [429, 308] width 16 height 16
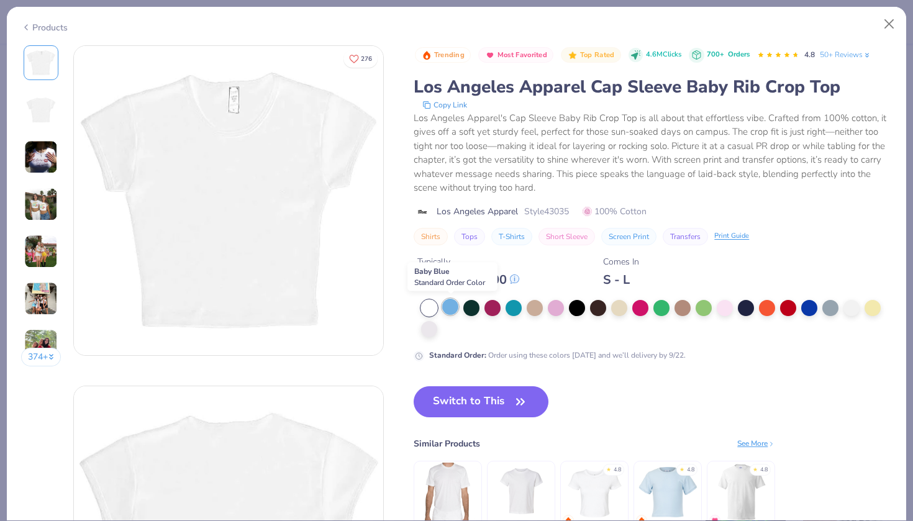
click at [454, 307] on div at bounding box center [450, 307] width 16 height 16
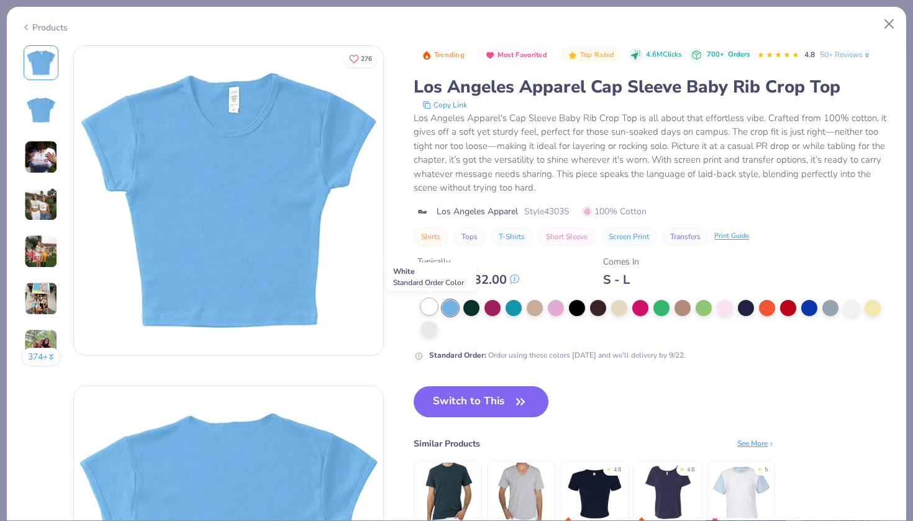
click at [428, 307] on div at bounding box center [429, 307] width 16 height 16
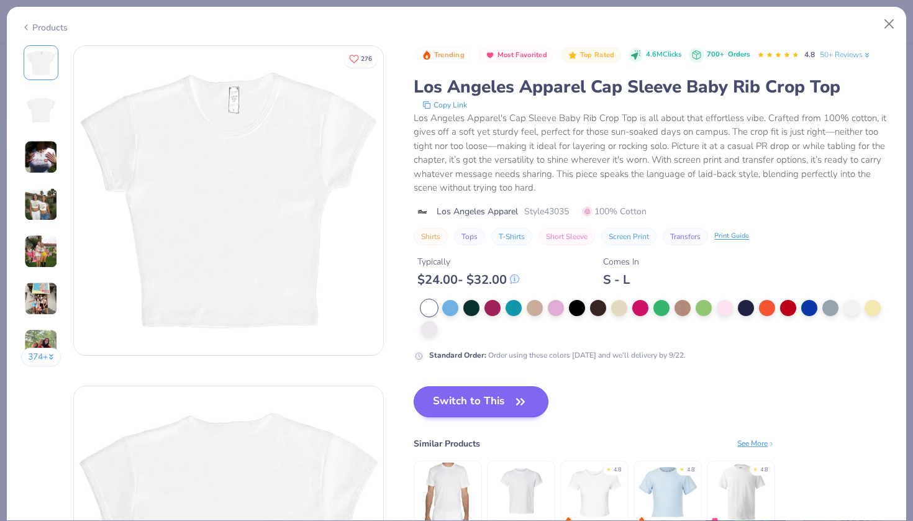
click at [509, 403] on button "Switch to This" at bounding box center [481, 401] width 135 height 31
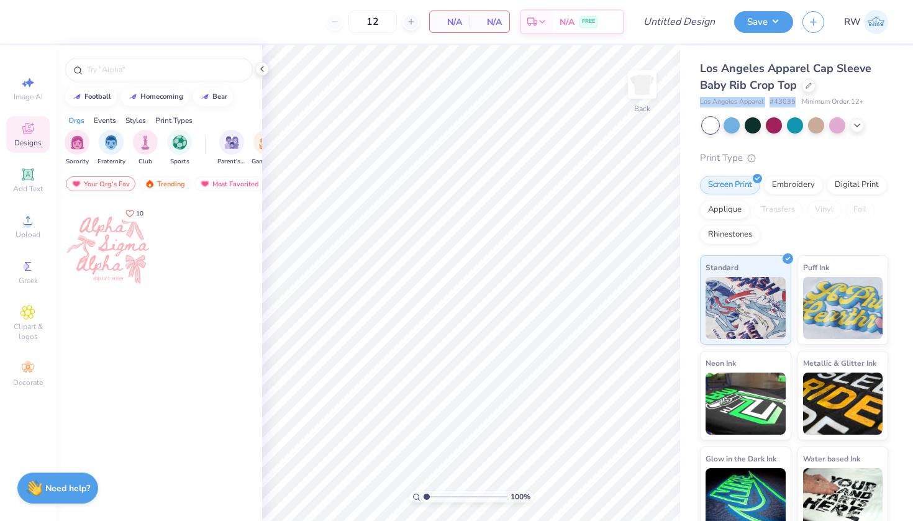
drag, startPoint x: 797, startPoint y: 99, endPoint x: 700, endPoint y: 98, distance: 96.9
click at [700, 98] on div "Los Angeles Apparel # 43035 Minimum Order: 12 +" at bounding box center [794, 102] width 188 height 11
copy div "Los Angeles Apparel # 43035"
